Goal: Task Accomplishment & Management: Use online tool/utility

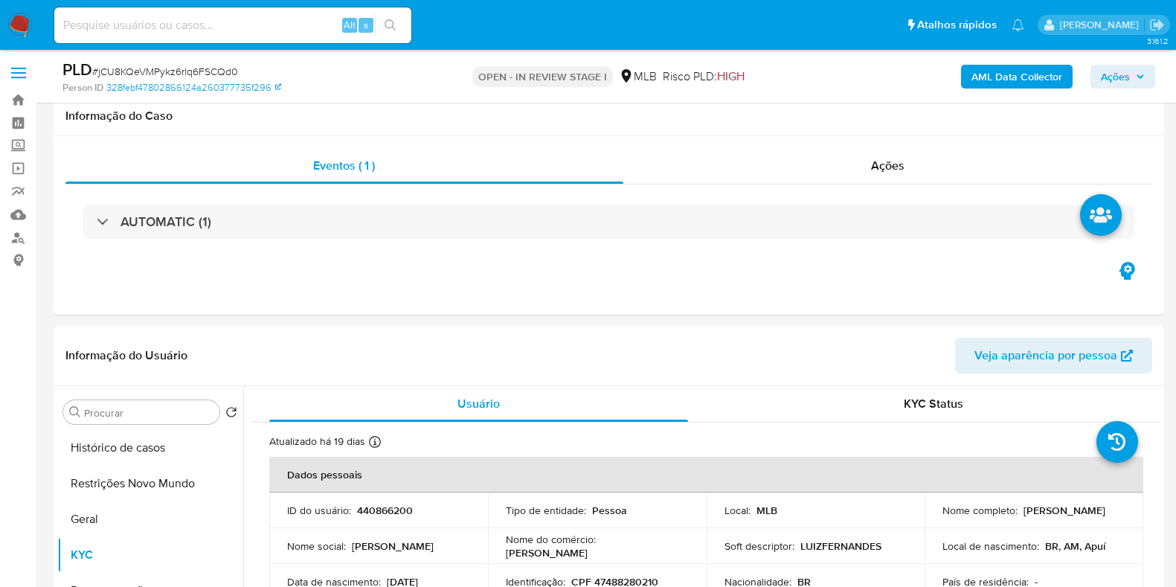
select select "10"
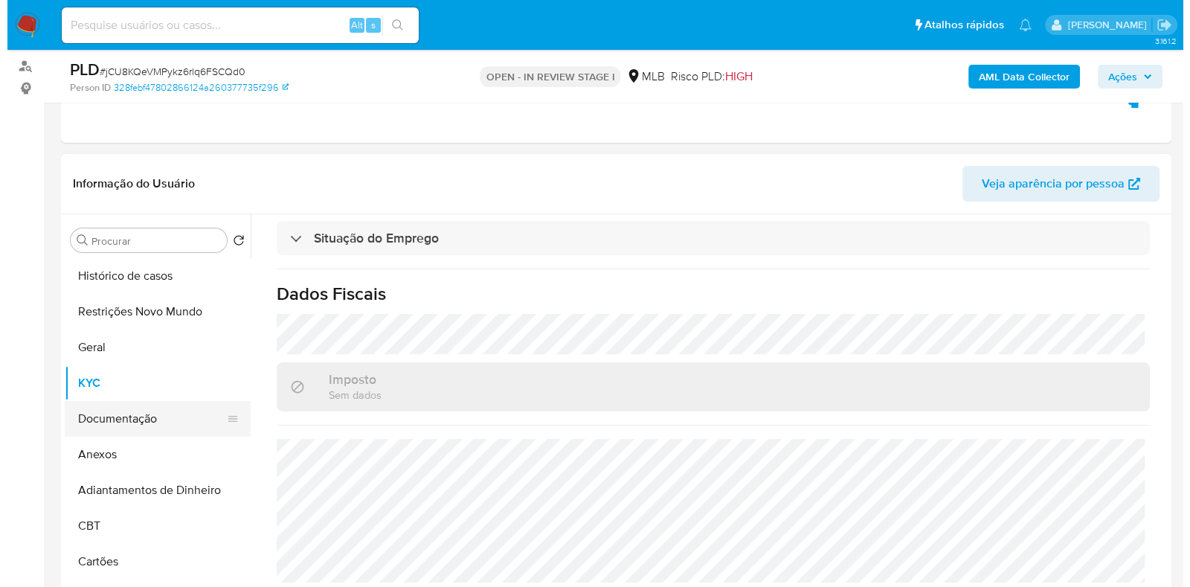
scroll to position [279, 0]
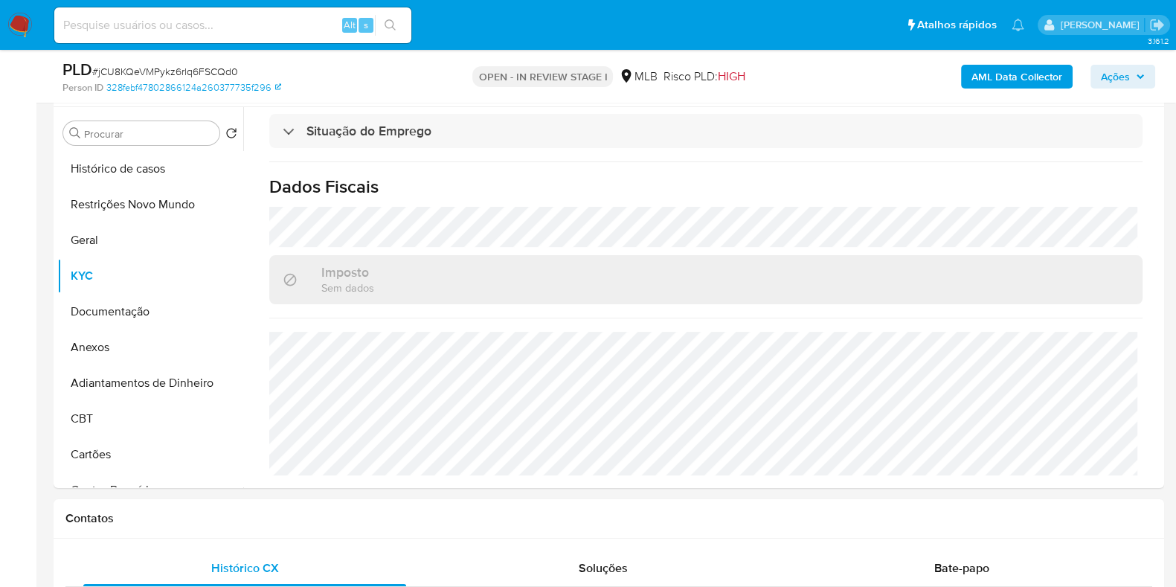
click at [1008, 71] on b "AML Data Collector" at bounding box center [1016, 77] width 91 height 24
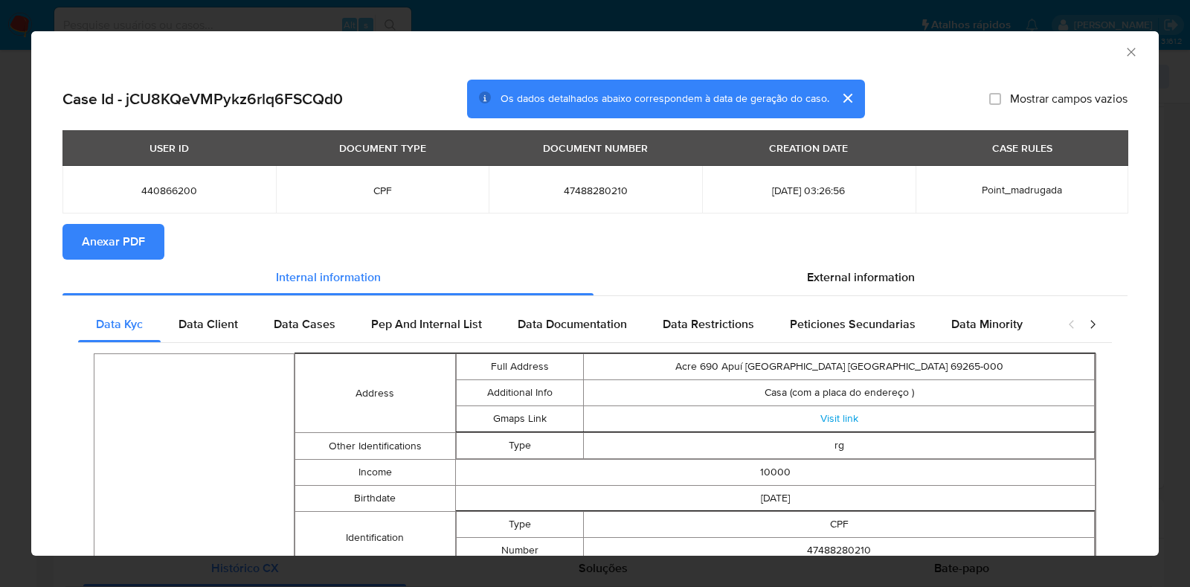
click at [114, 246] on span "Anexar PDF" at bounding box center [113, 241] width 63 height 33
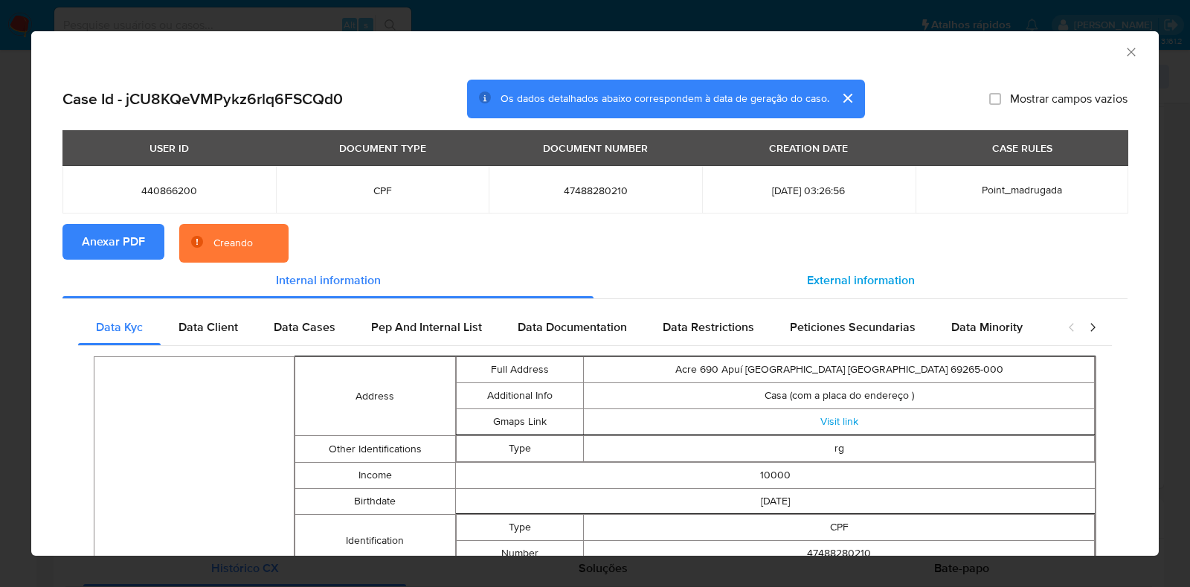
click at [836, 268] on div "External information" at bounding box center [860, 280] width 534 height 36
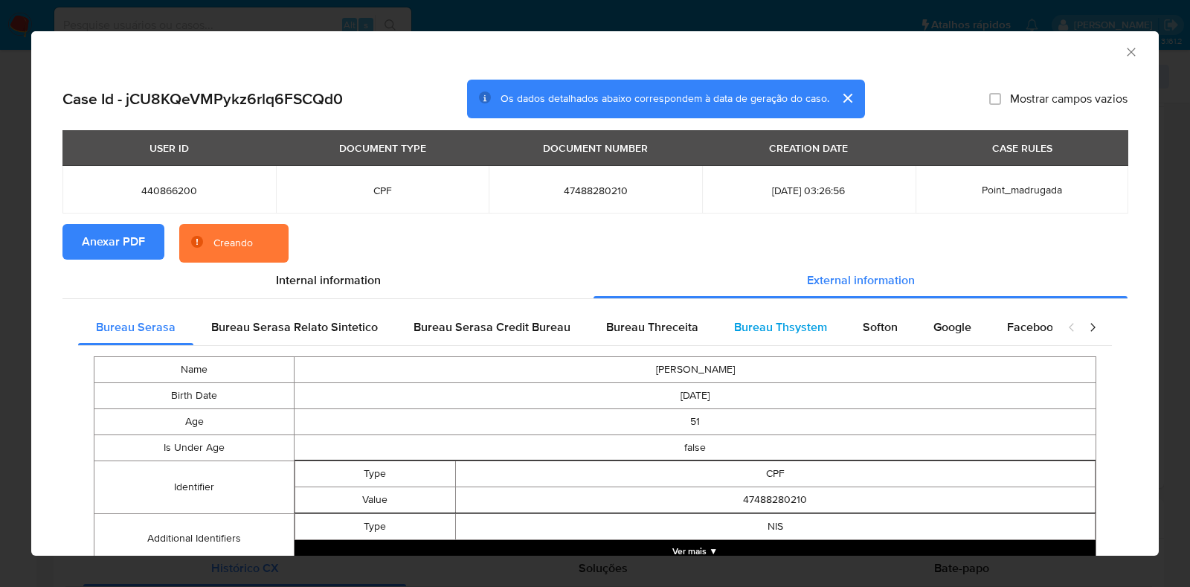
click at [796, 329] on span "Bureau Thsystem" at bounding box center [780, 326] width 93 height 17
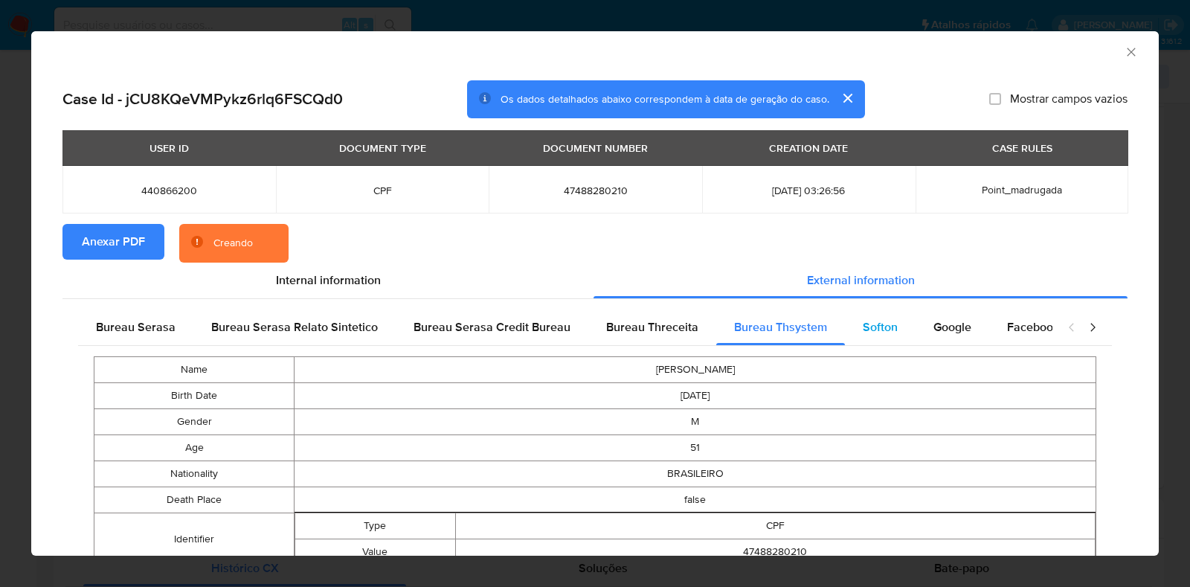
click at [880, 328] on span "Softon" at bounding box center [880, 326] width 35 height 17
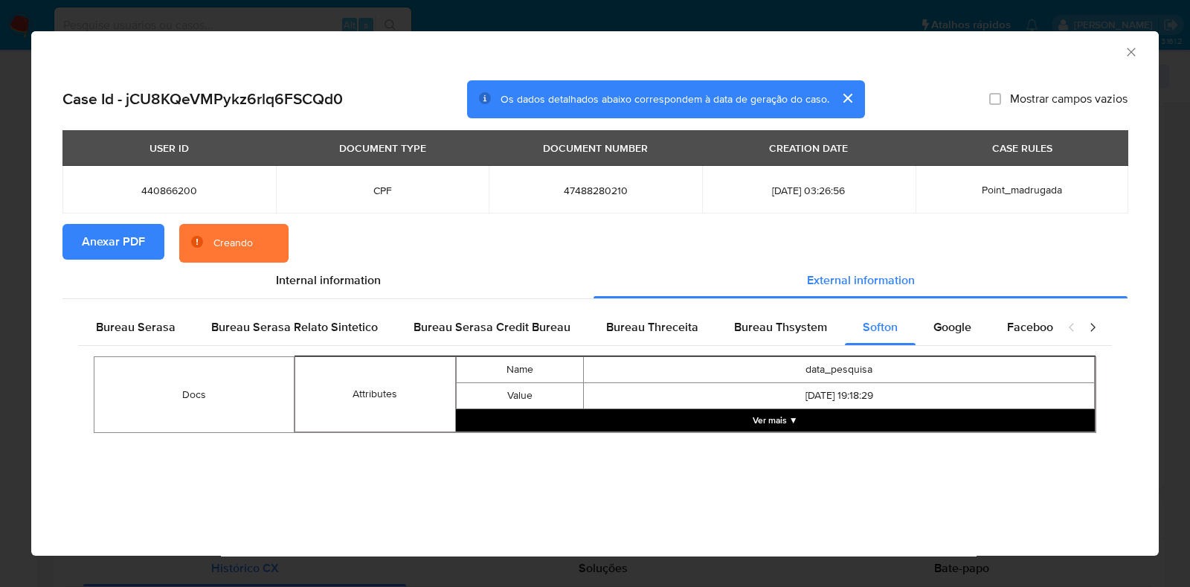
click at [761, 419] on button "Ver mais ▼" at bounding box center [775, 420] width 639 height 22
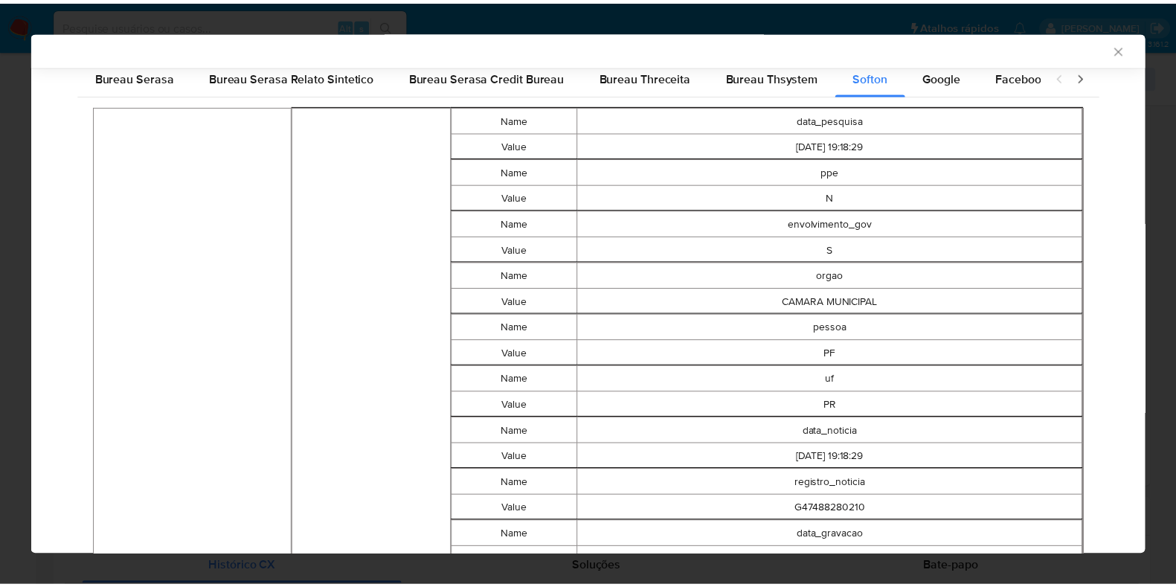
scroll to position [0, 0]
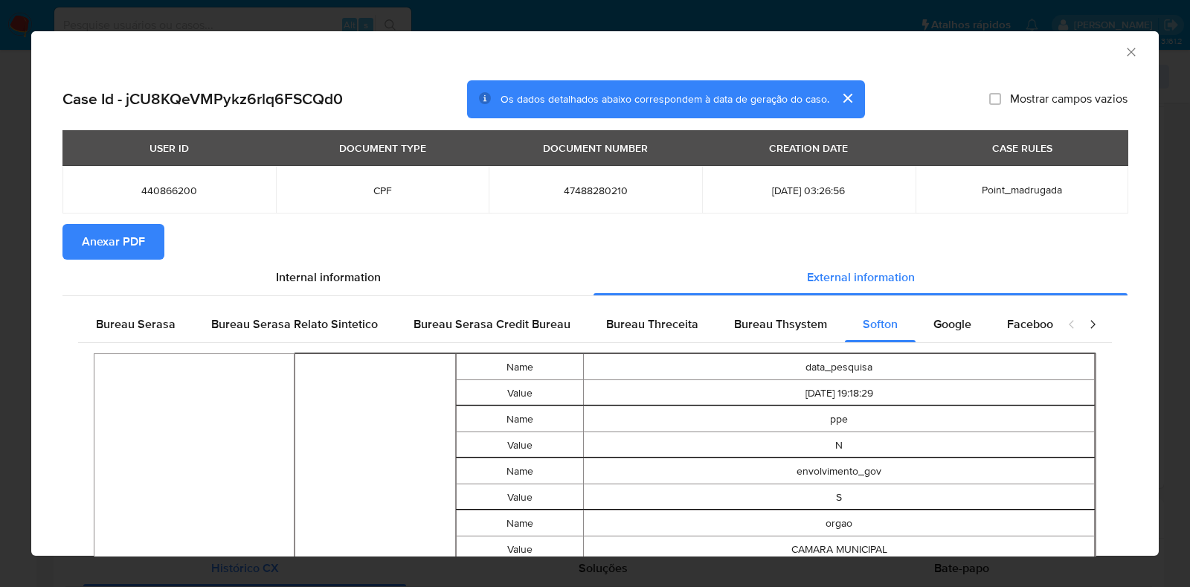
click at [587, 195] on span "47488280210" at bounding box center [595, 190] width 178 height 13
drag, startPoint x: 587, startPoint y: 195, endPoint x: 583, endPoint y: 184, distance: 11.3
click at [587, 196] on span "47488280210" at bounding box center [595, 190] width 178 height 13
copy span "47488280210"
click at [112, 254] on span "Anexar PDF" at bounding box center [113, 241] width 63 height 33
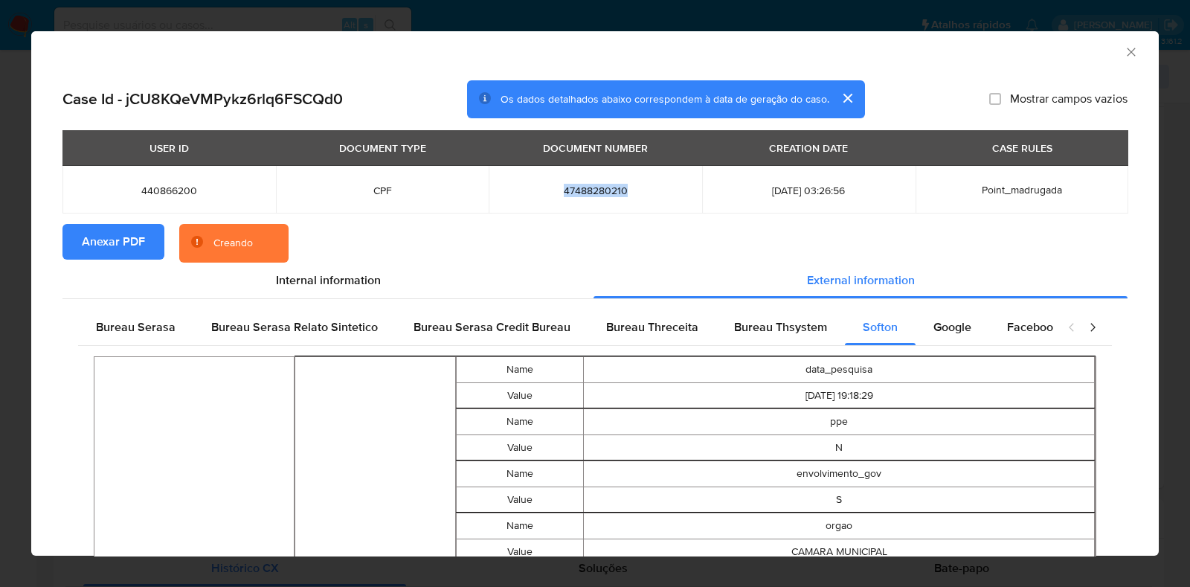
click at [0, 308] on div "AML Data Collector Case Id - jCU8KQeVMPykz6rlq6FSCQd0 Os dados detalhados abaix…" at bounding box center [595, 293] width 1190 height 587
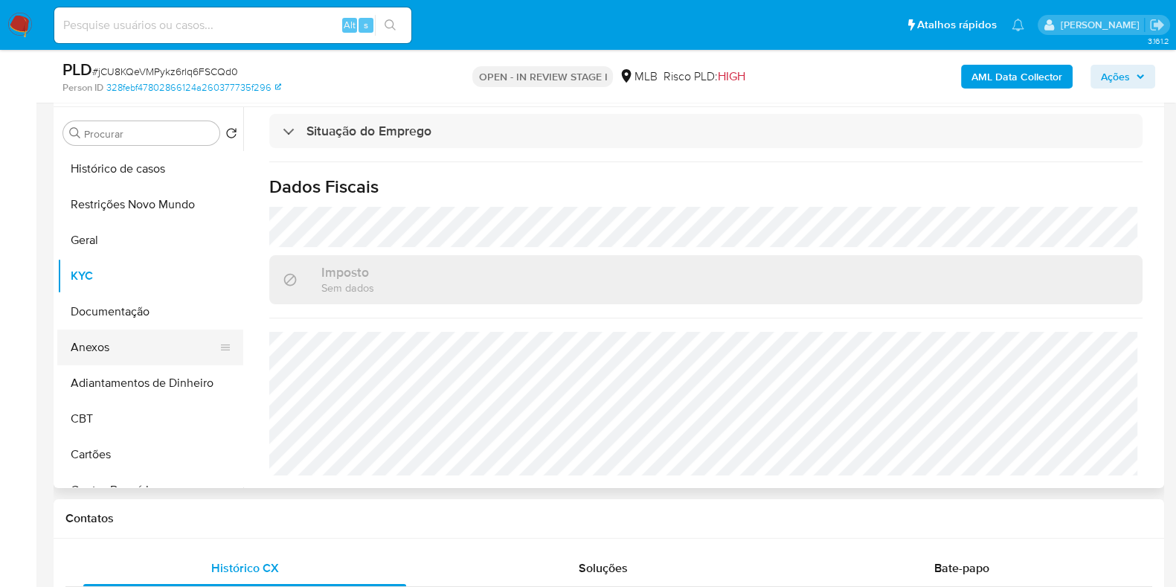
click at [143, 352] on button "Anexos" at bounding box center [144, 347] width 174 height 36
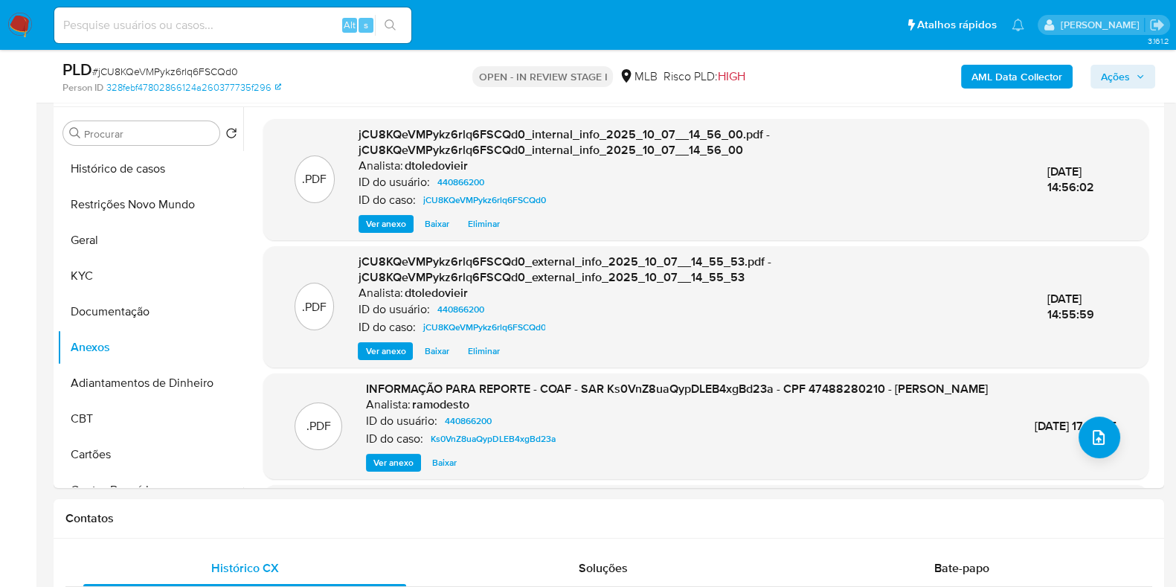
click at [1107, 70] on span "Ações" at bounding box center [1114, 77] width 29 height 24
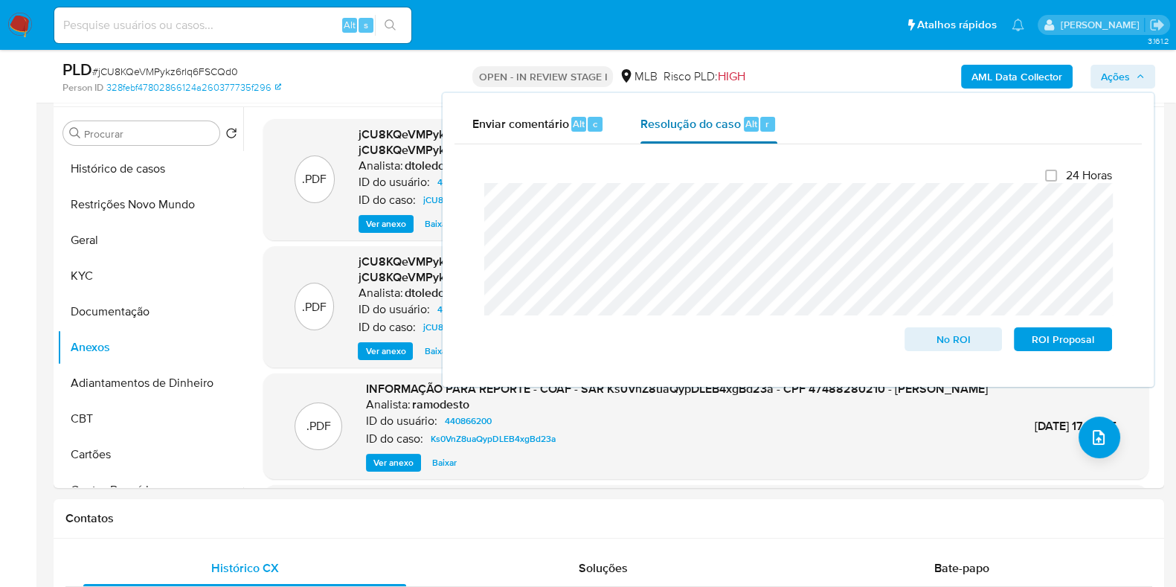
click at [674, 129] on span "Resolução do caso" at bounding box center [690, 123] width 100 height 17
click at [140, 144] on div "Procurar Retornar ao pedido padrão Histórico de casos Restrições Novo Mundo Ger…" at bounding box center [150, 298] width 186 height 378
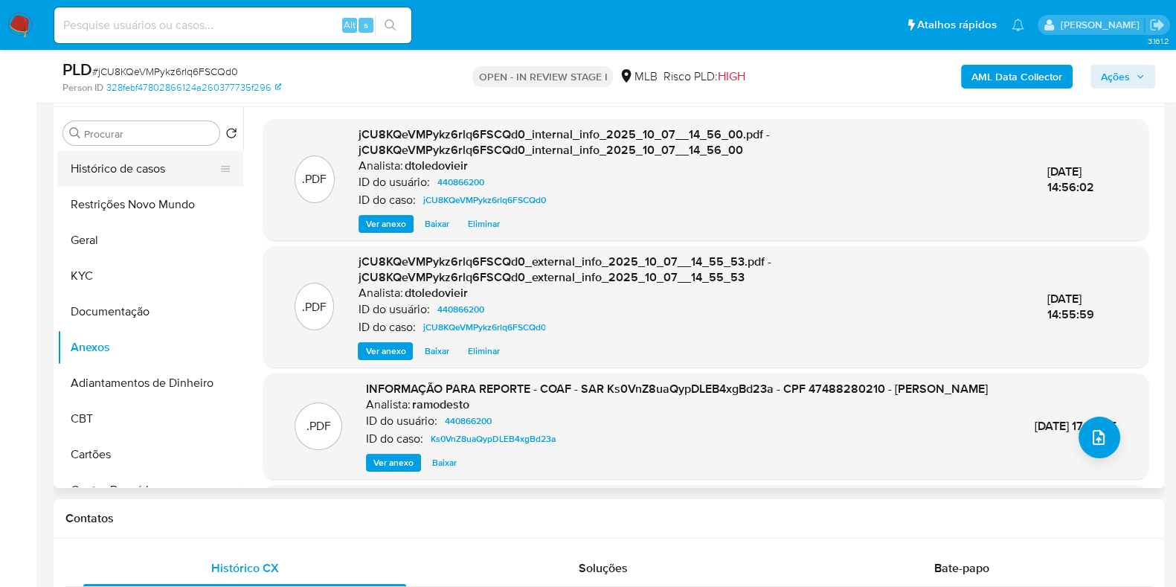
click at [115, 175] on button "Histórico de casos" at bounding box center [144, 169] width 174 height 36
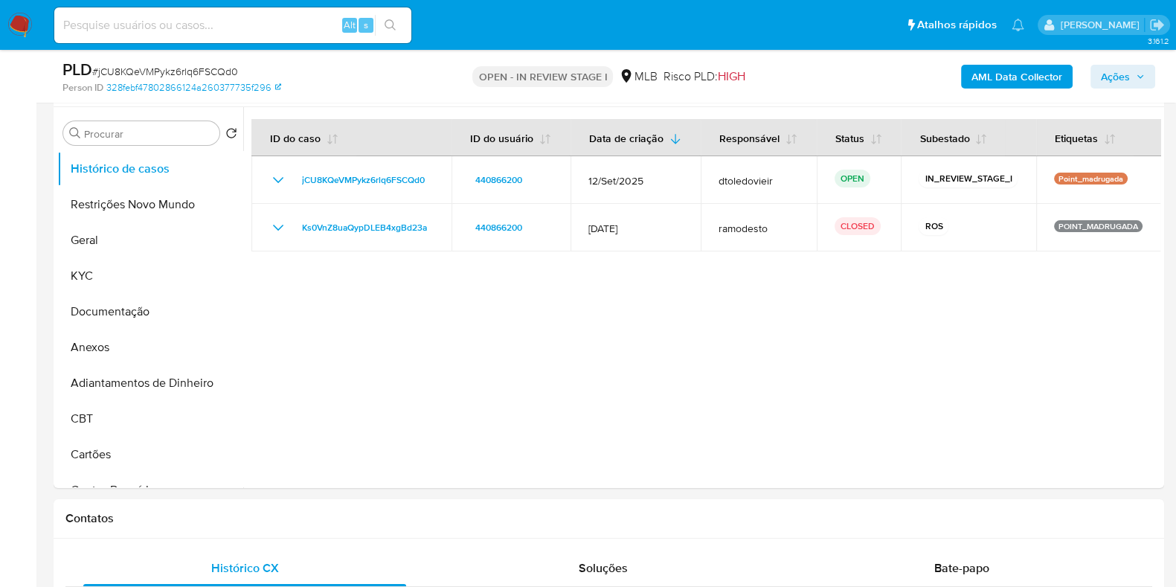
click at [1094, 69] on button "Ações" at bounding box center [1122, 77] width 65 height 24
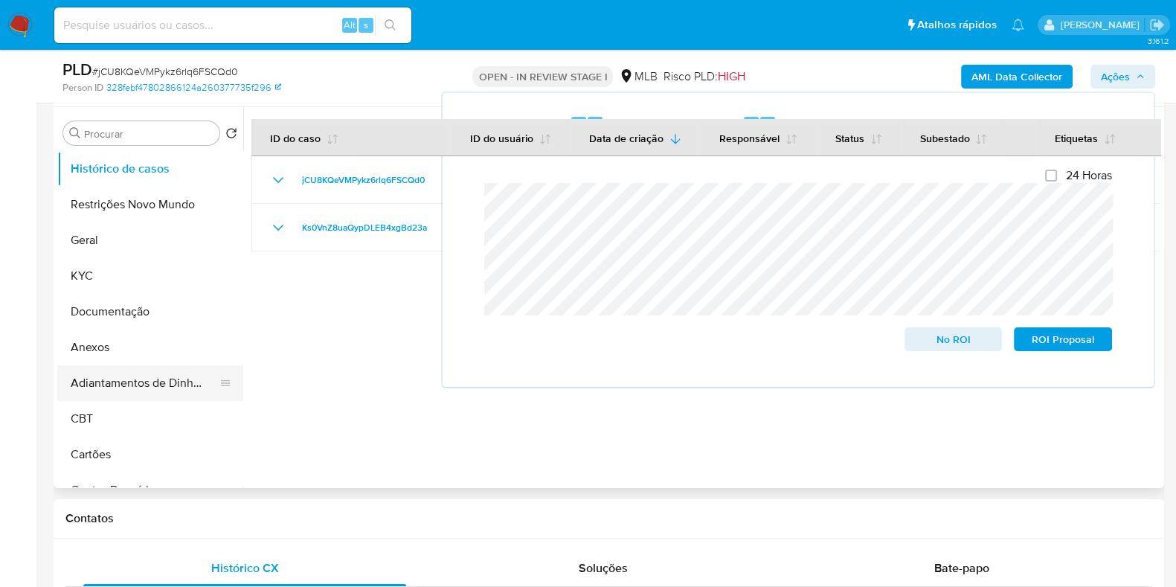
click at [132, 366] on button "Adiantamentos de Dinheiro" at bounding box center [144, 383] width 174 height 36
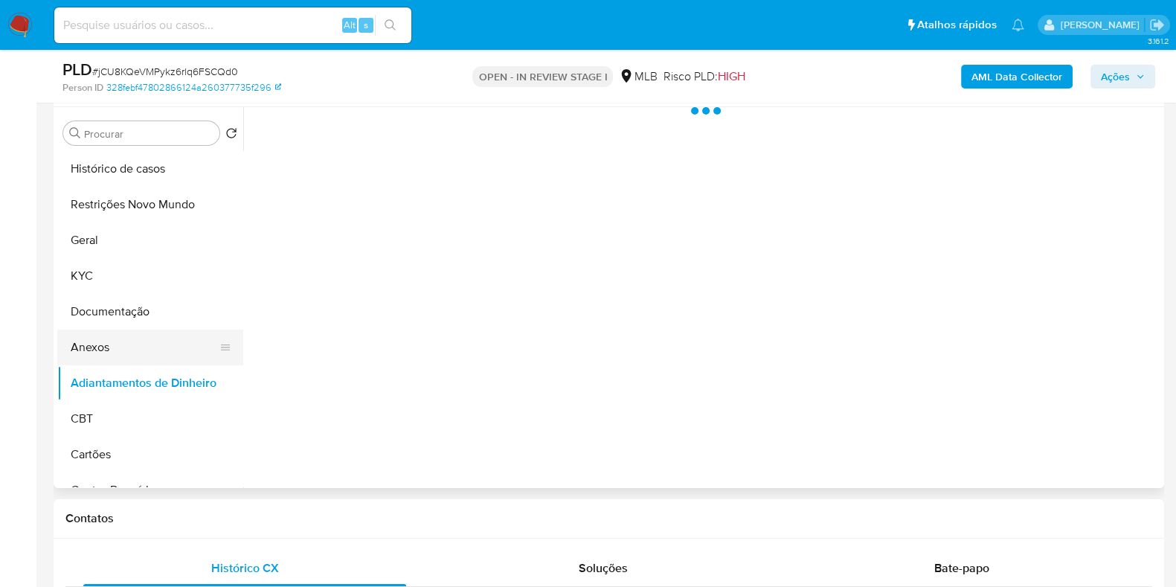
click at [146, 345] on button "Anexos" at bounding box center [144, 347] width 174 height 36
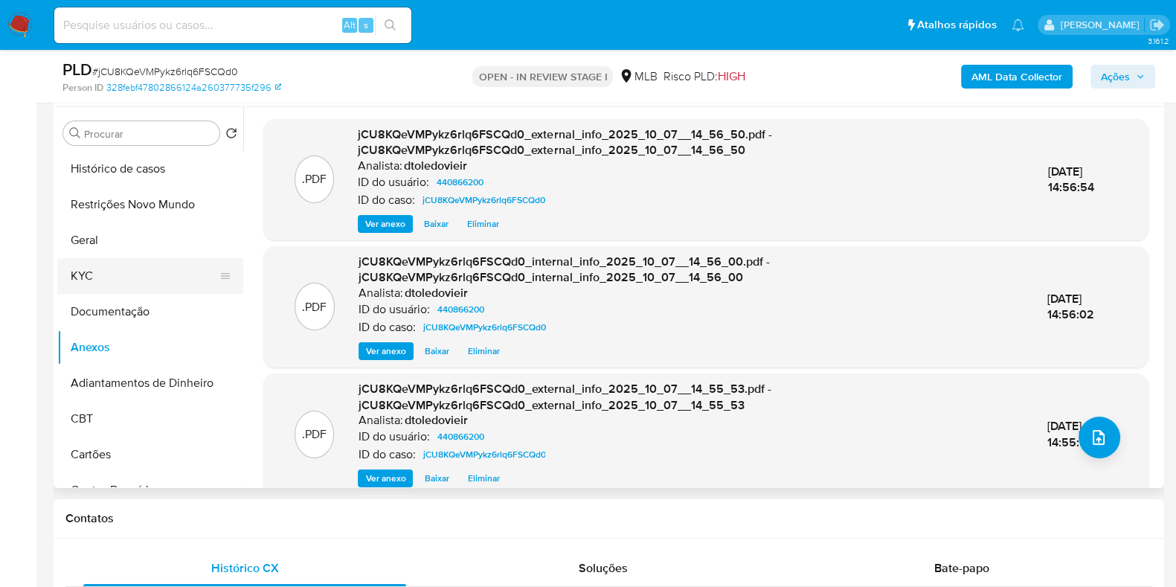
click at [106, 271] on button "KYC" at bounding box center [144, 276] width 174 height 36
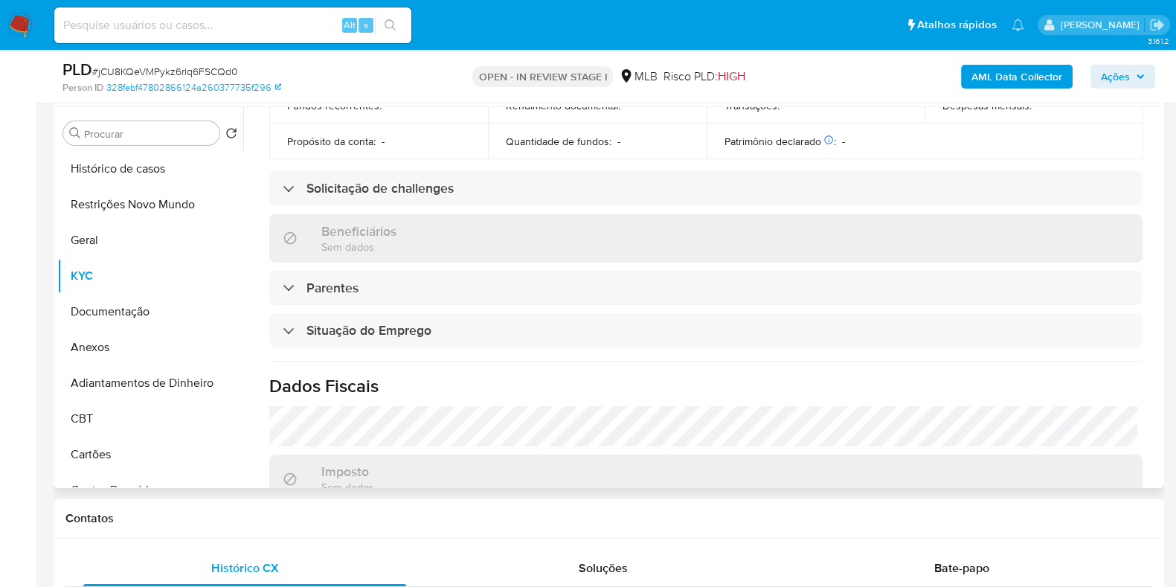
scroll to position [465, 0]
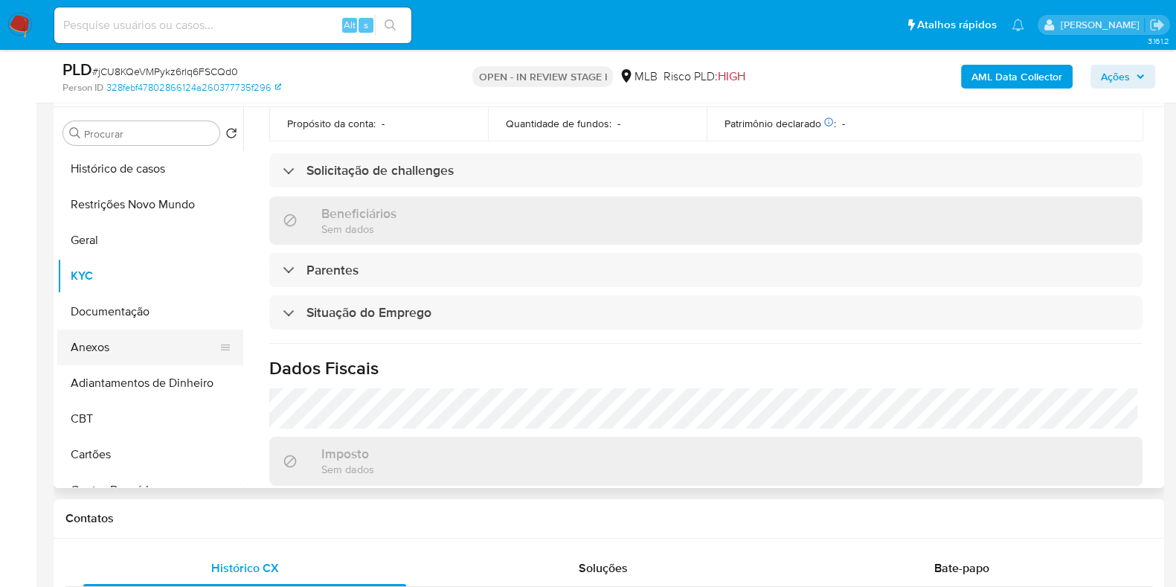
click at [126, 355] on button "Anexos" at bounding box center [144, 347] width 174 height 36
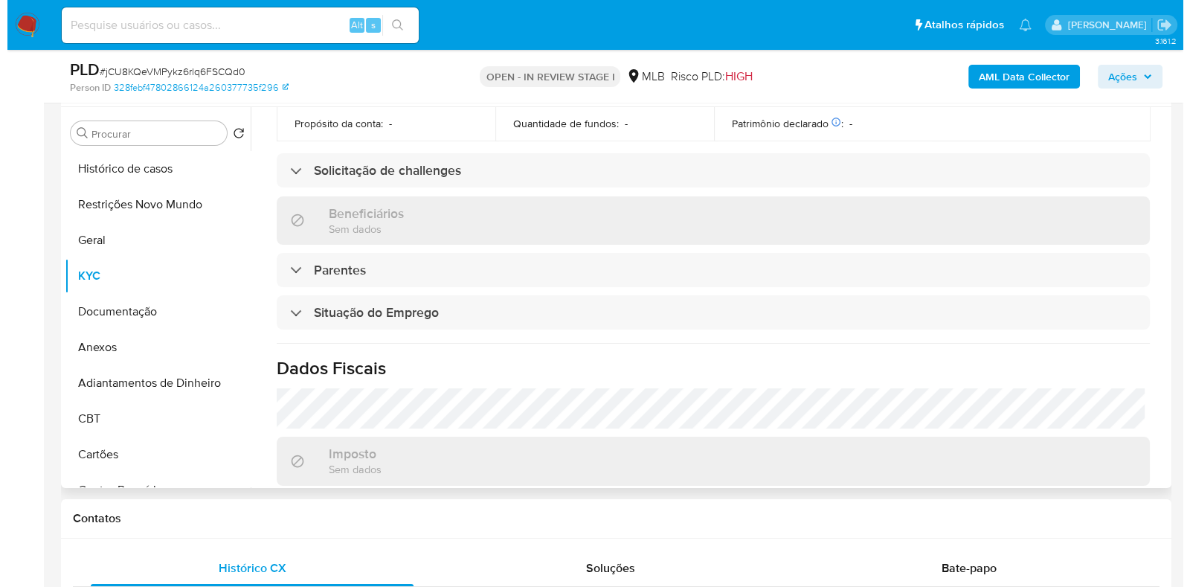
scroll to position [0, 0]
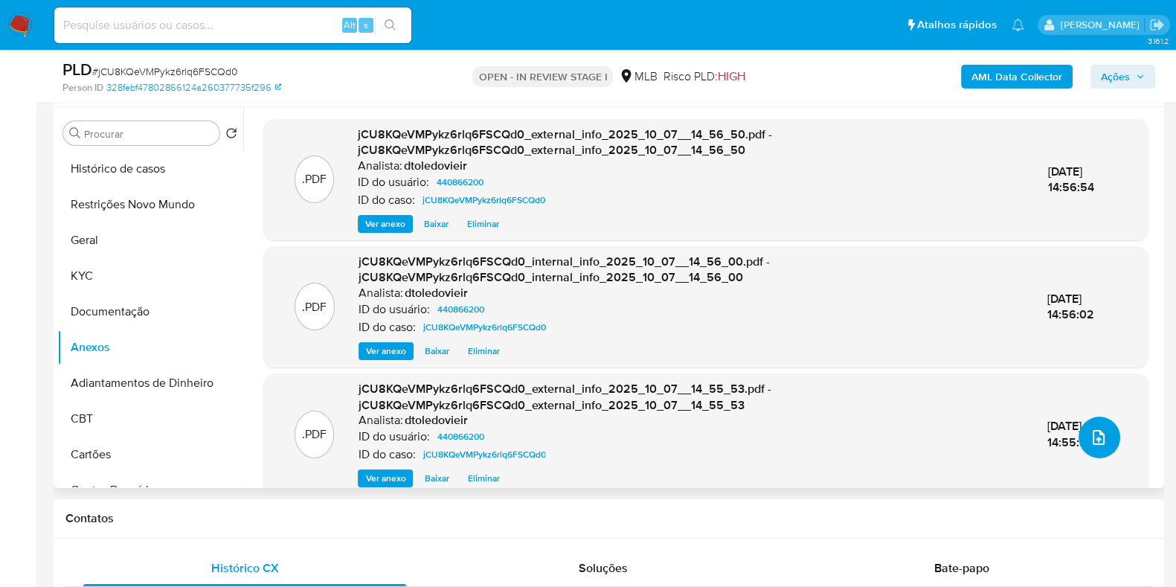
click at [1100, 452] on button "upload-file" at bounding box center [1099, 437] width 42 height 42
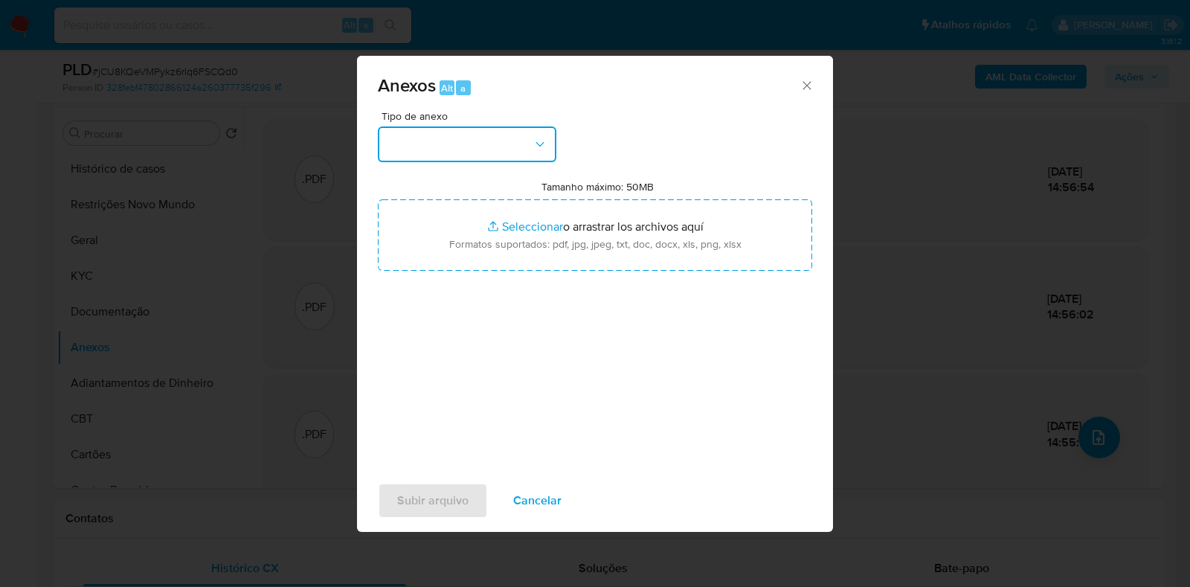
click at [487, 143] on button "button" at bounding box center [467, 144] width 178 height 36
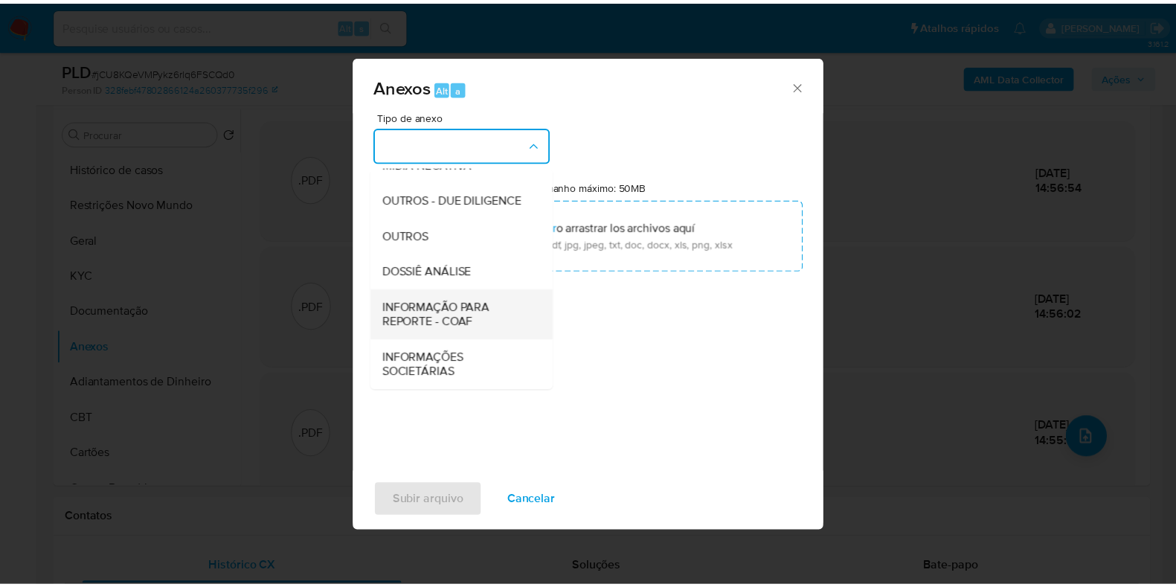
scroll to position [229, 0]
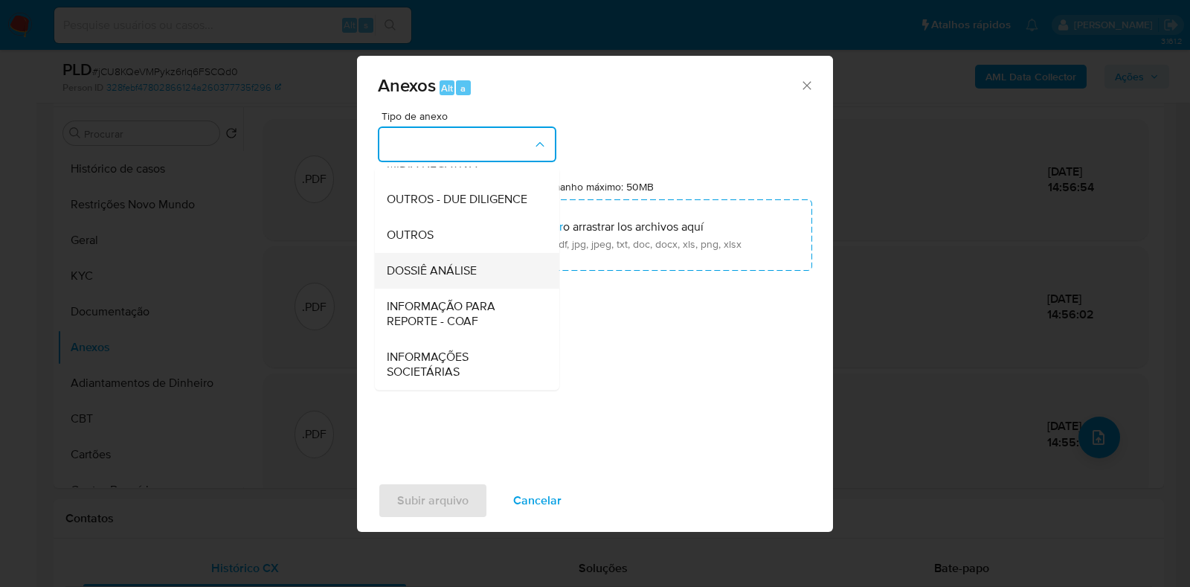
click at [461, 274] on span "DOSSIÊ ANÁLISE" at bounding box center [432, 270] width 90 height 15
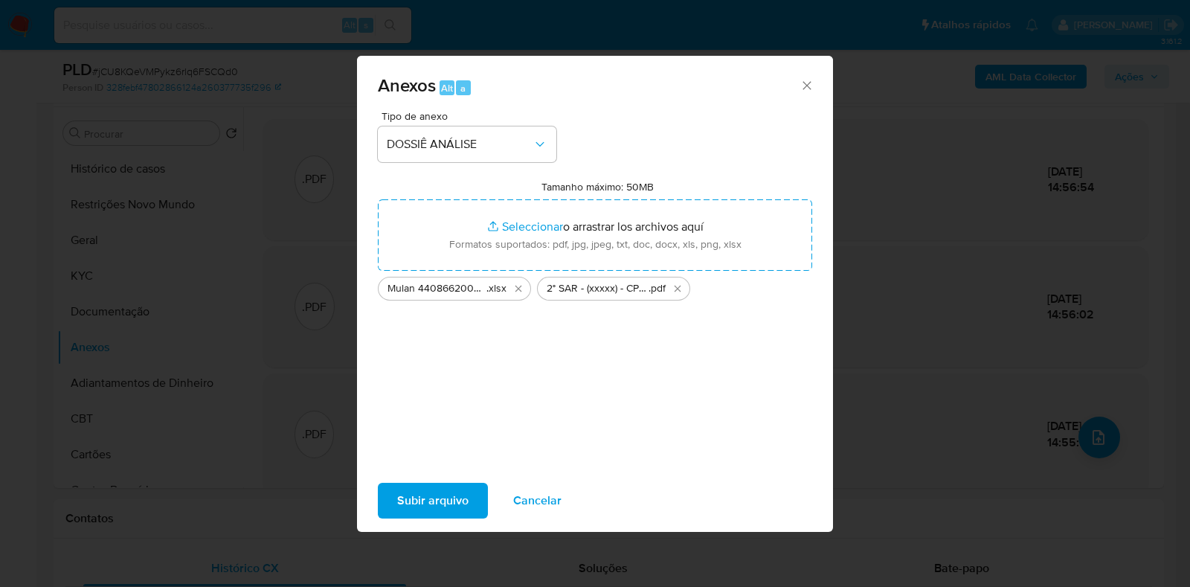
click at [427, 494] on span "Subir arquivo" at bounding box center [432, 500] width 71 height 33
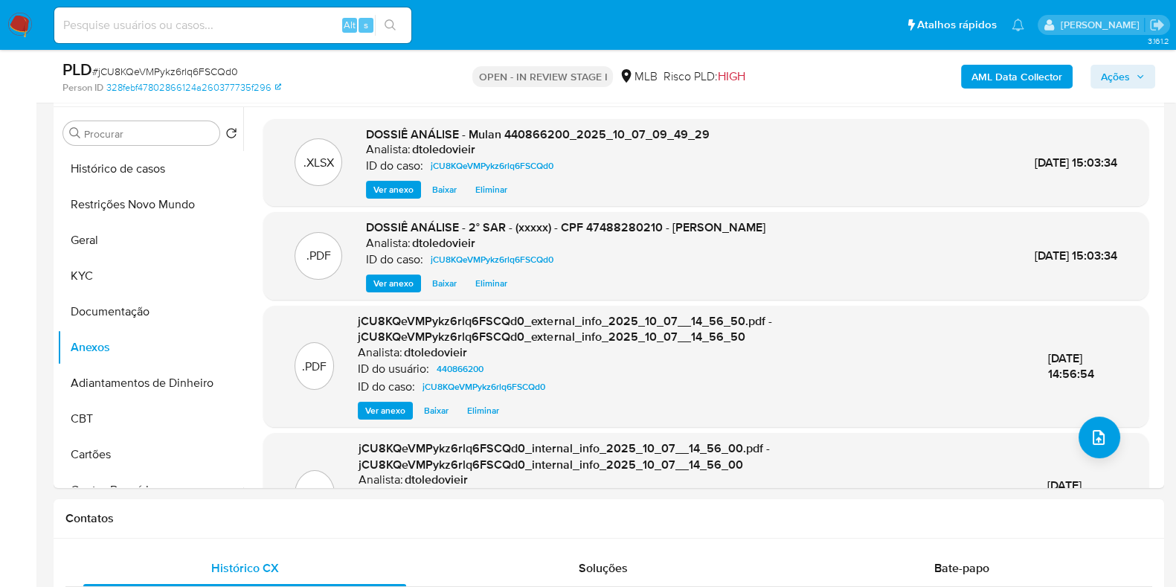
click at [1093, 77] on button "Ações" at bounding box center [1122, 77] width 65 height 24
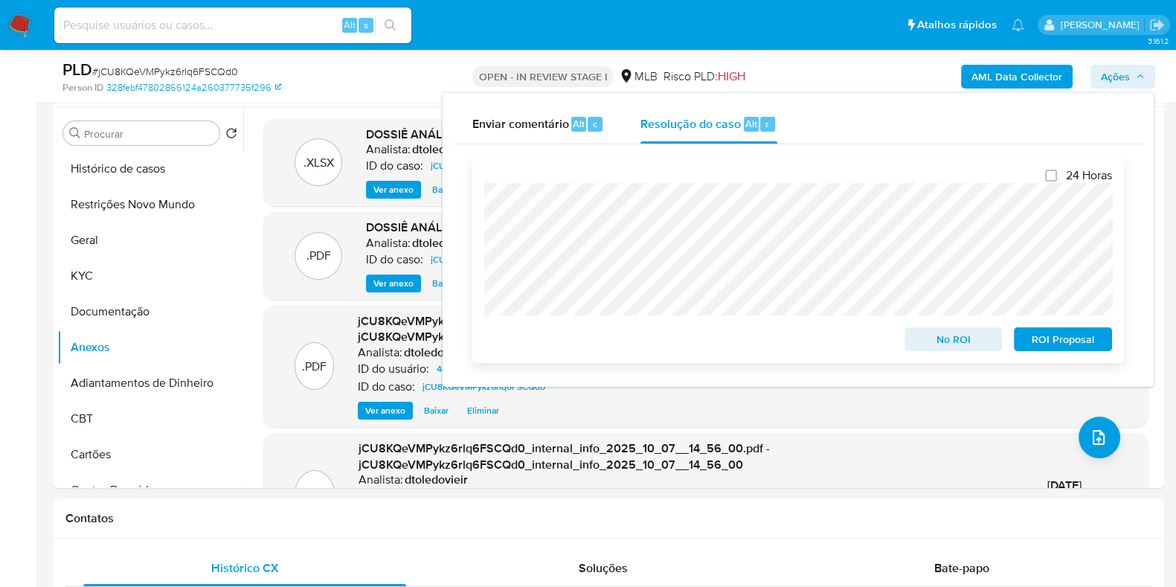
click at [1067, 333] on span "ROI Proposal" at bounding box center [1062, 339] width 77 height 21
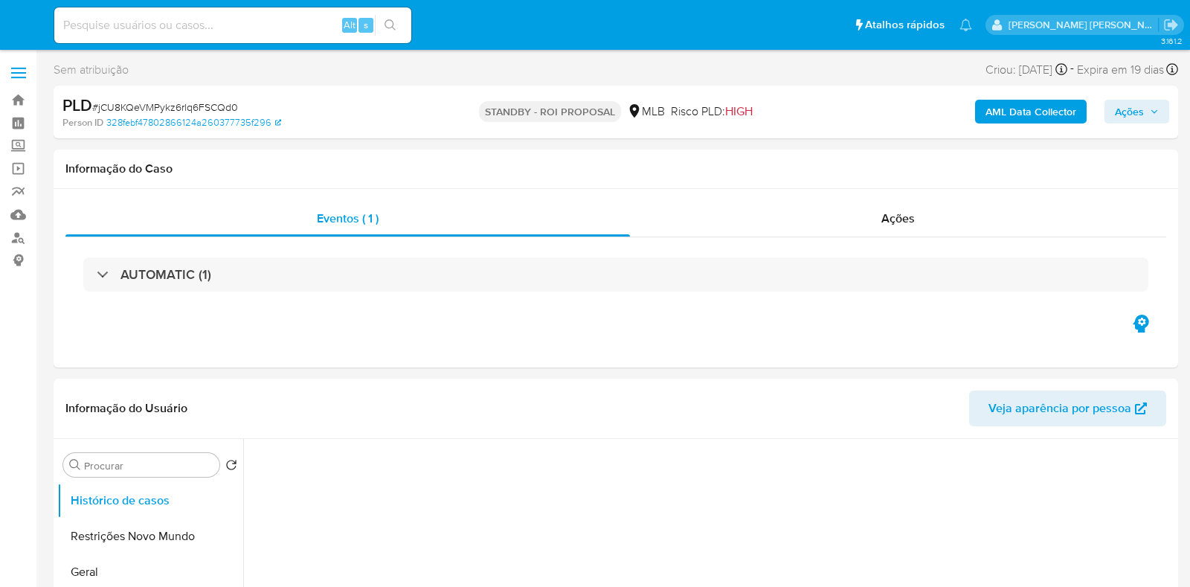
select select "10"
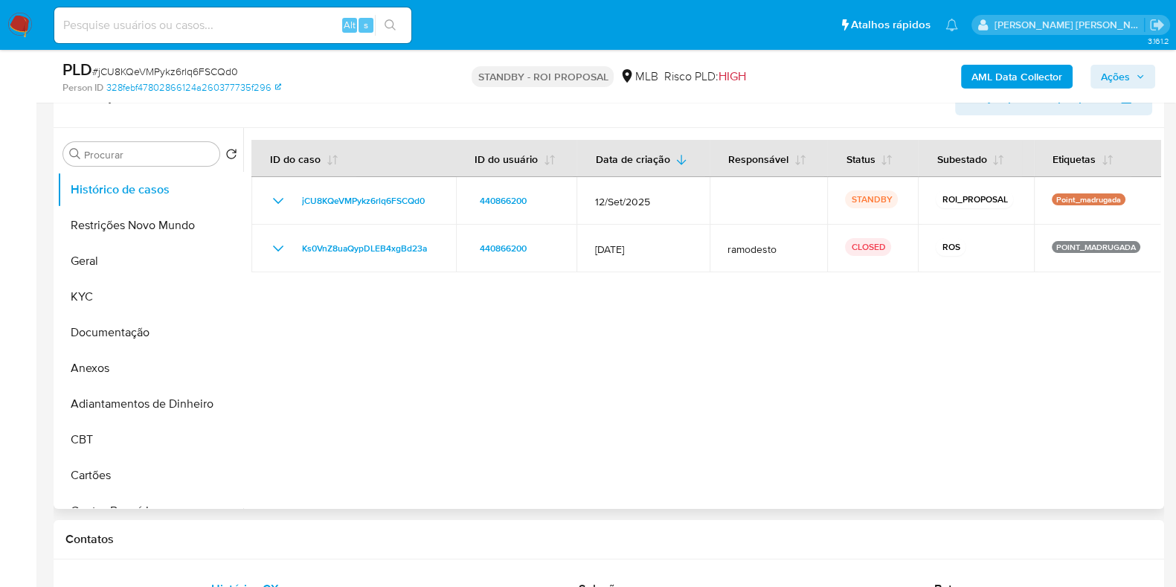
scroll to position [279, 0]
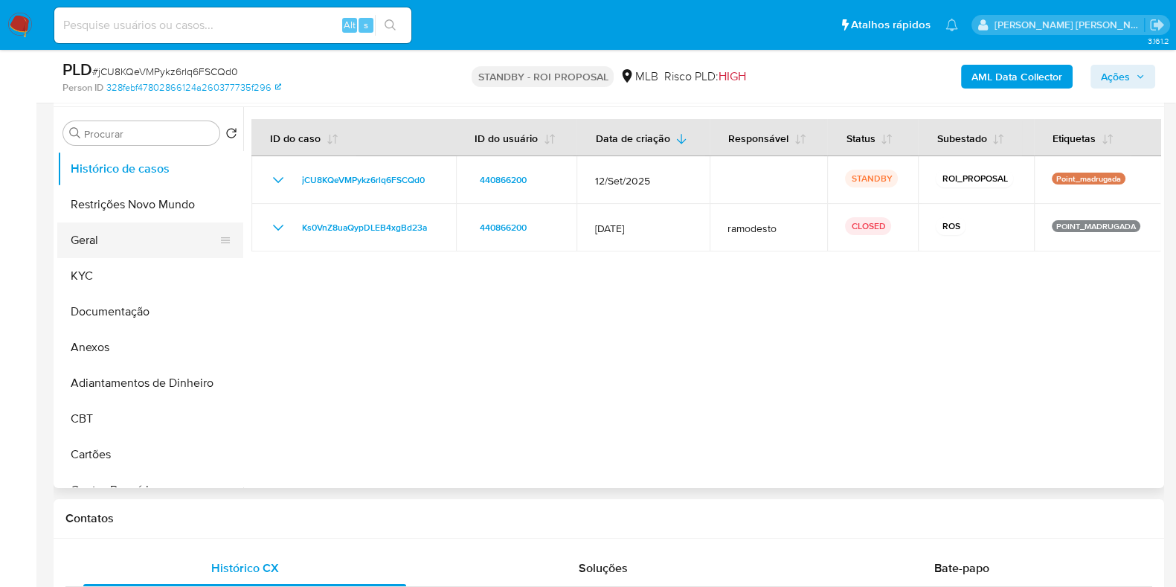
click at [100, 242] on button "Geral" at bounding box center [144, 240] width 174 height 36
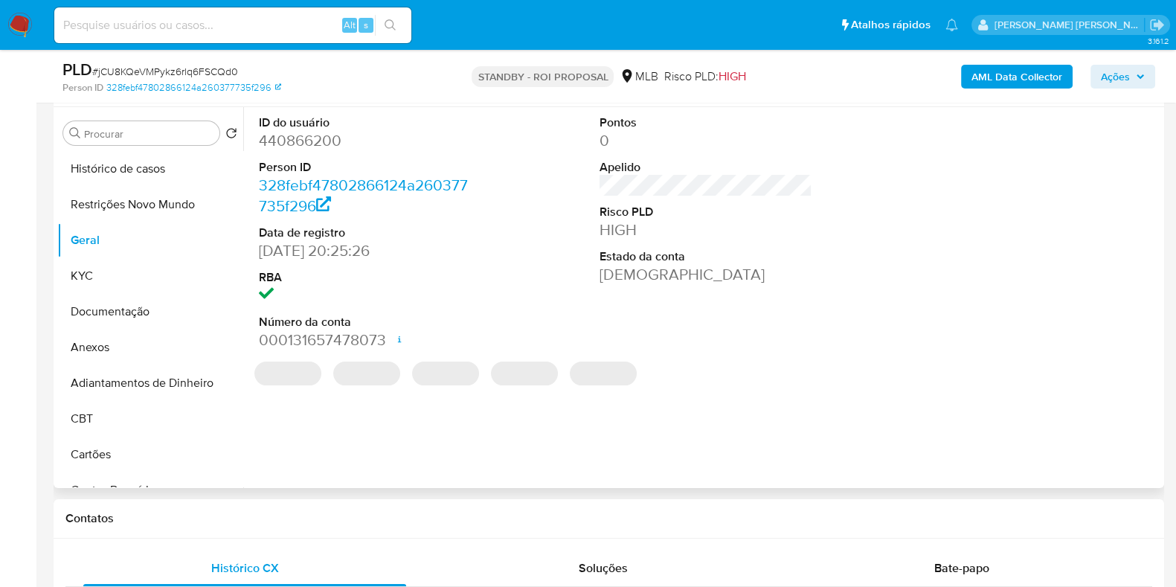
click at [329, 143] on dd "440866200" at bounding box center [365, 140] width 213 height 21
copy dd "440866200"
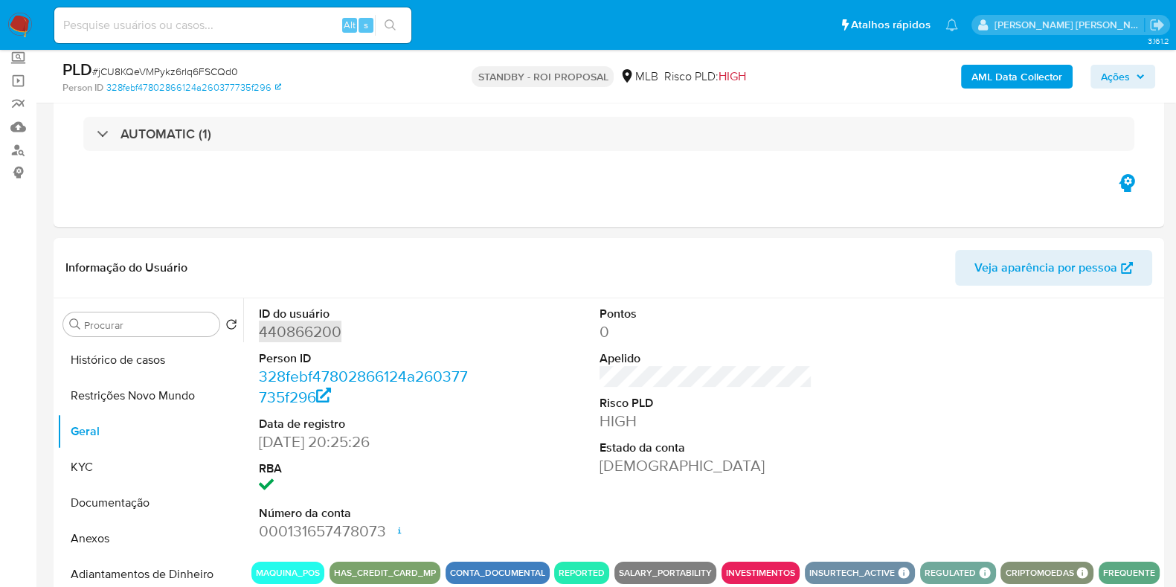
scroll to position [0, 0]
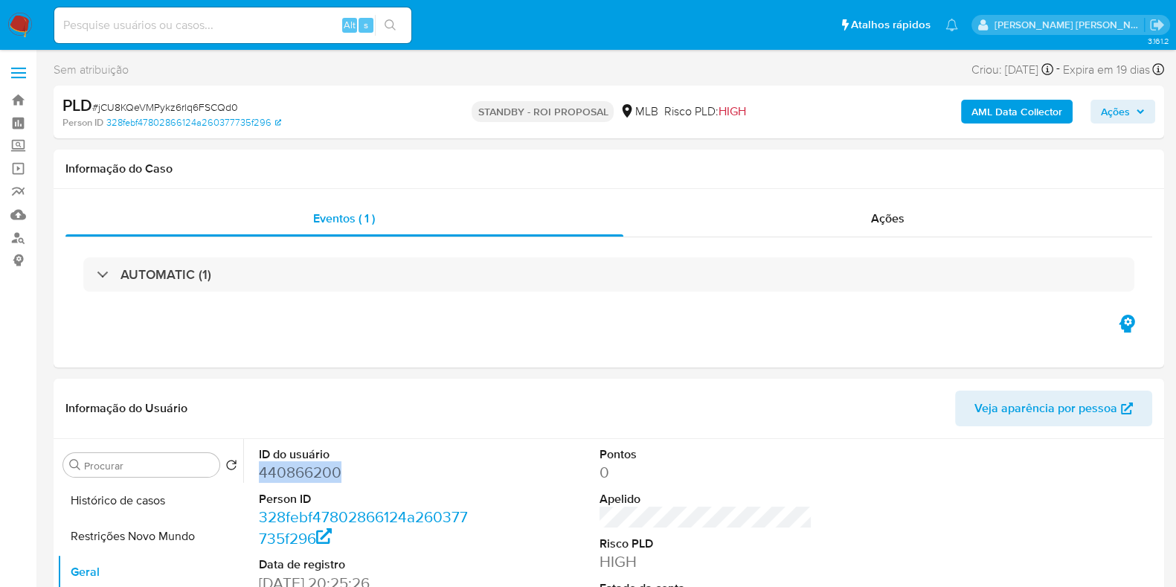
drag, startPoint x: 758, startPoint y: 155, endPoint x: 771, endPoint y: 143, distance: 17.9
click at [761, 154] on div "Informação do Caso" at bounding box center [609, 168] width 1110 height 39
click at [810, 94] on div "AML Data Collector Ações" at bounding box center [975, 111] width 360 height 35
